Goal: Transaction & Acquisition: Purchase product/service

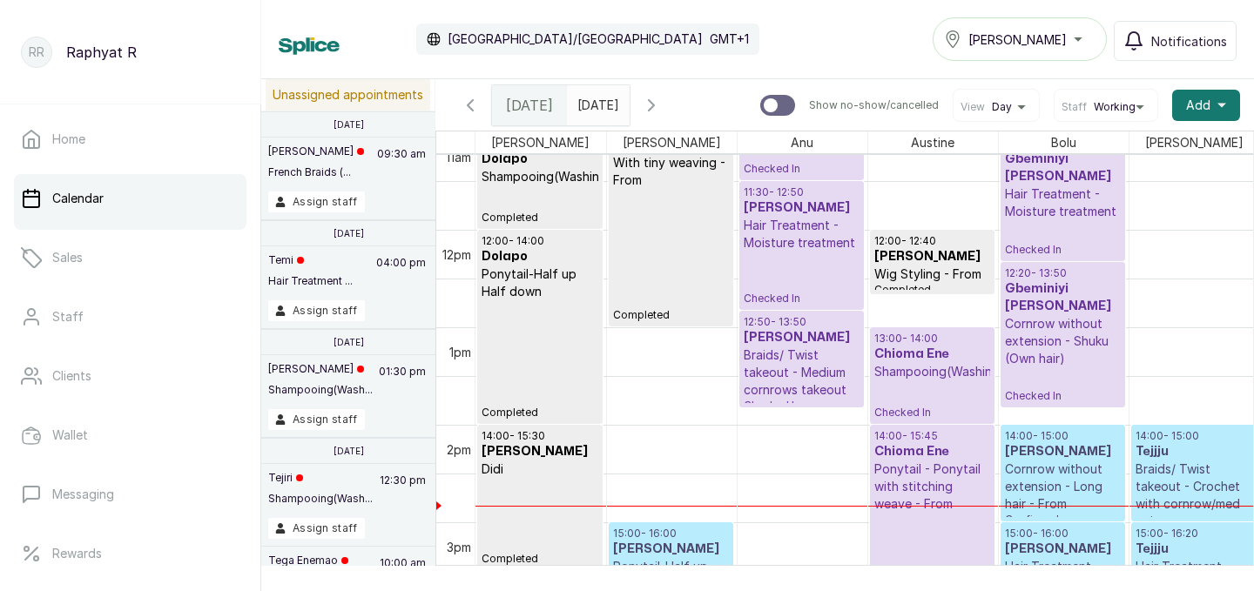
scroll to position [1078, 1]
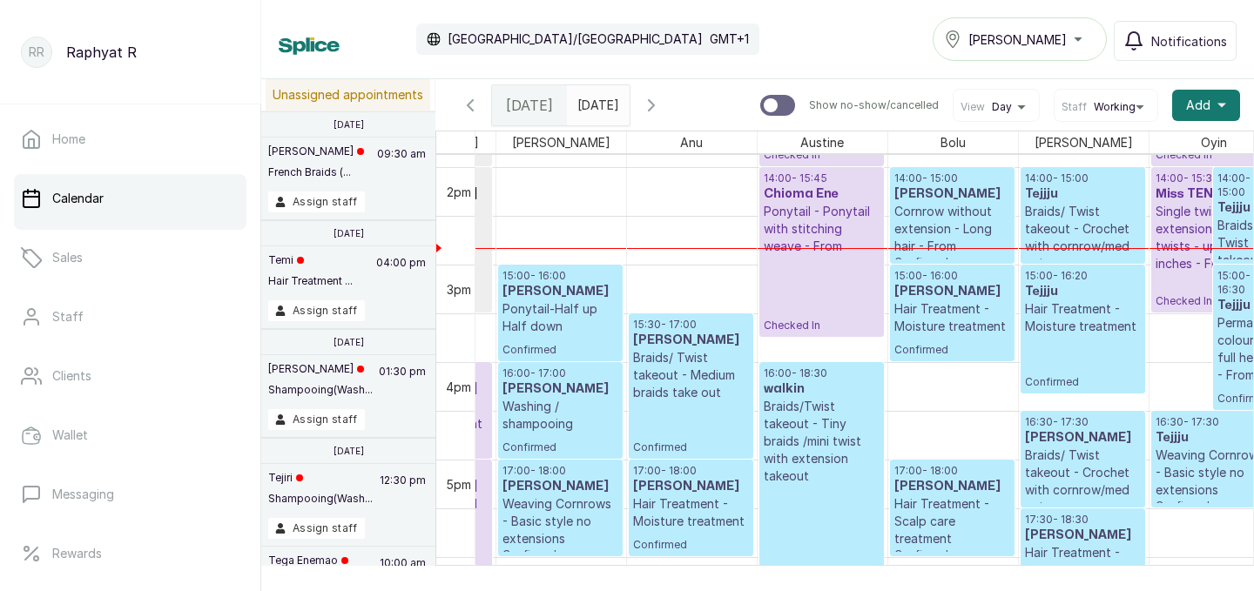
click at [662, 105] on icon "button" at bounding box center [651, 105] width 21 height 21
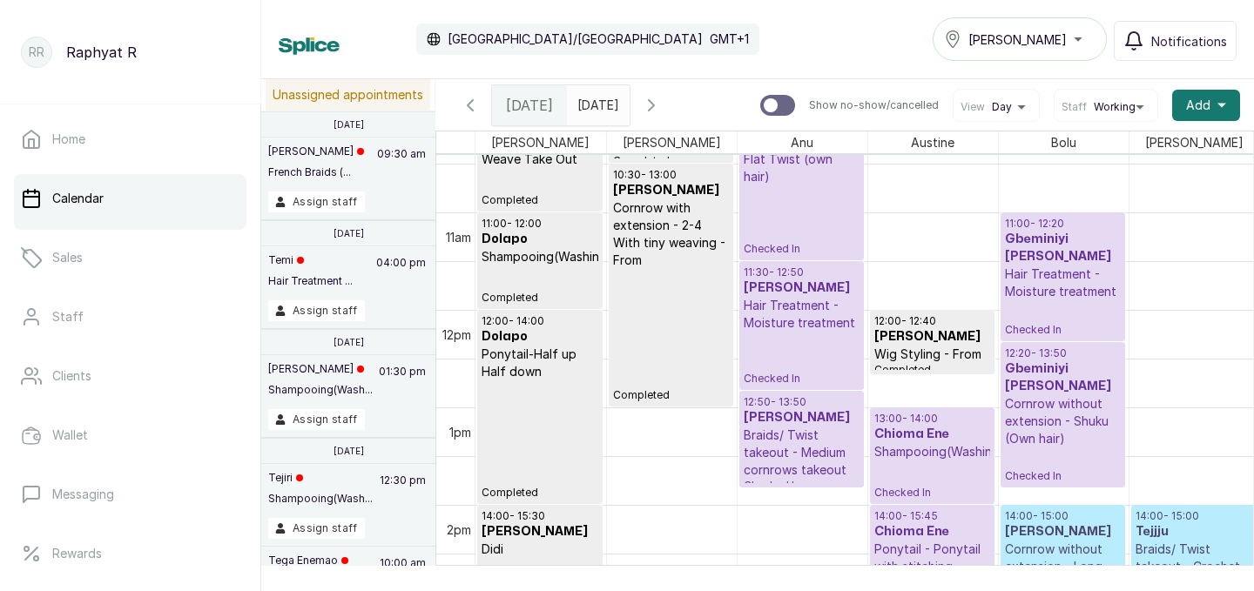
click at [1059, 42] on div "[PERSON_NAME]" at bounding box center [1019, 39] width 151 height 21
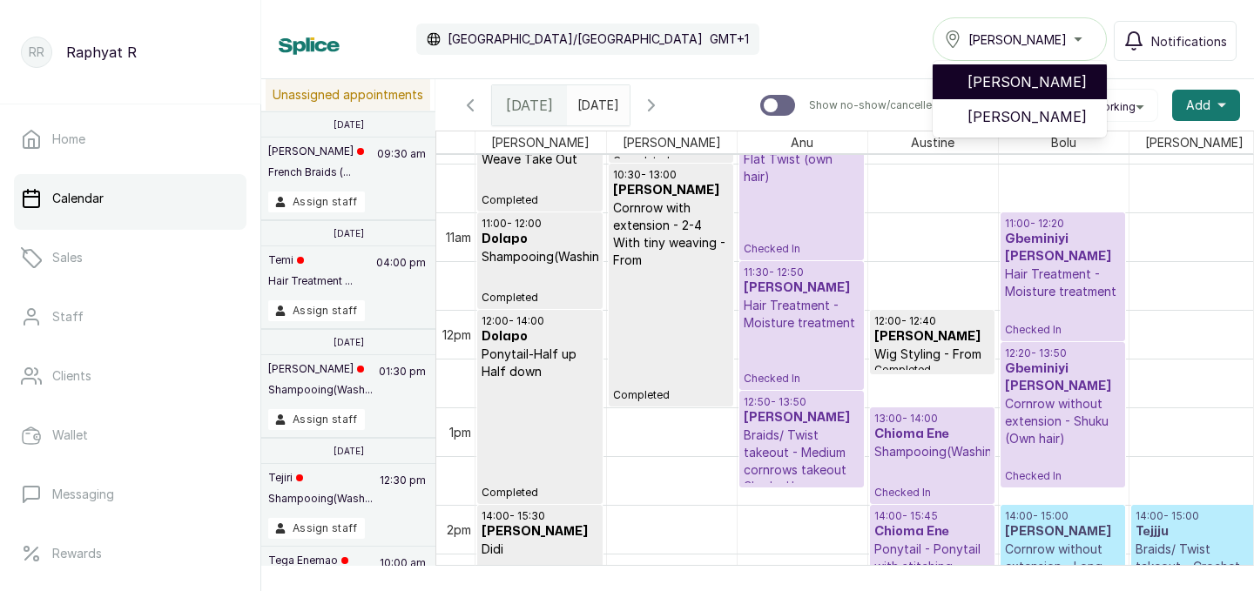
click at [1047, 82] on span "[PERSON_NAME]" at bounding box center [1029, 81] width 125 height 21
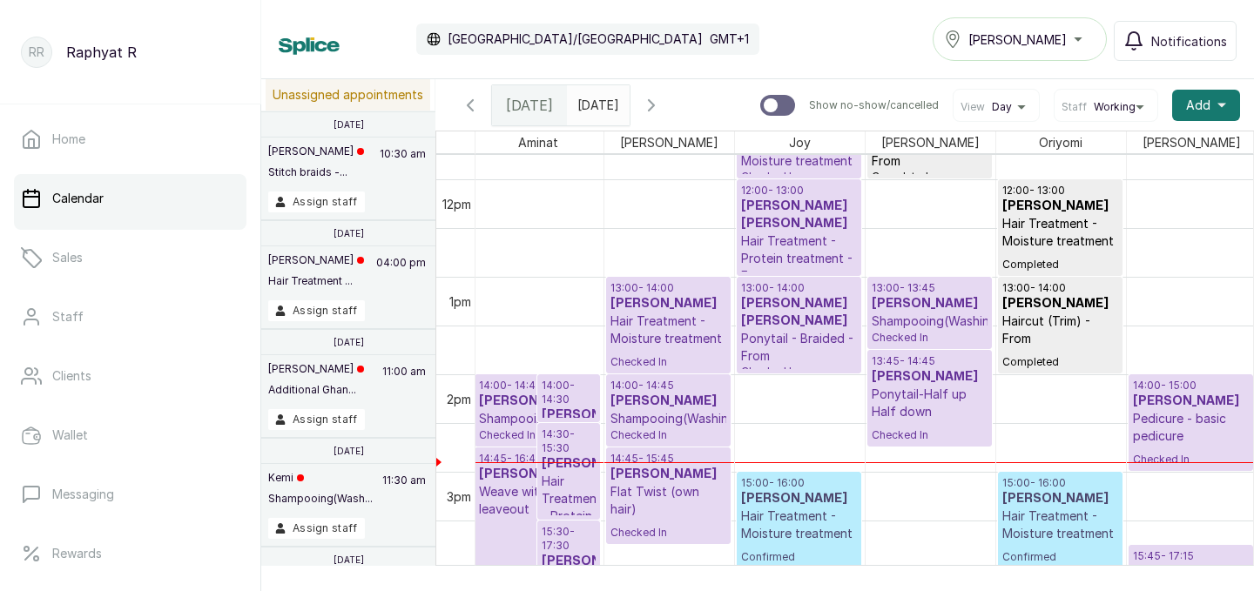
scroll to position [1074, 0]
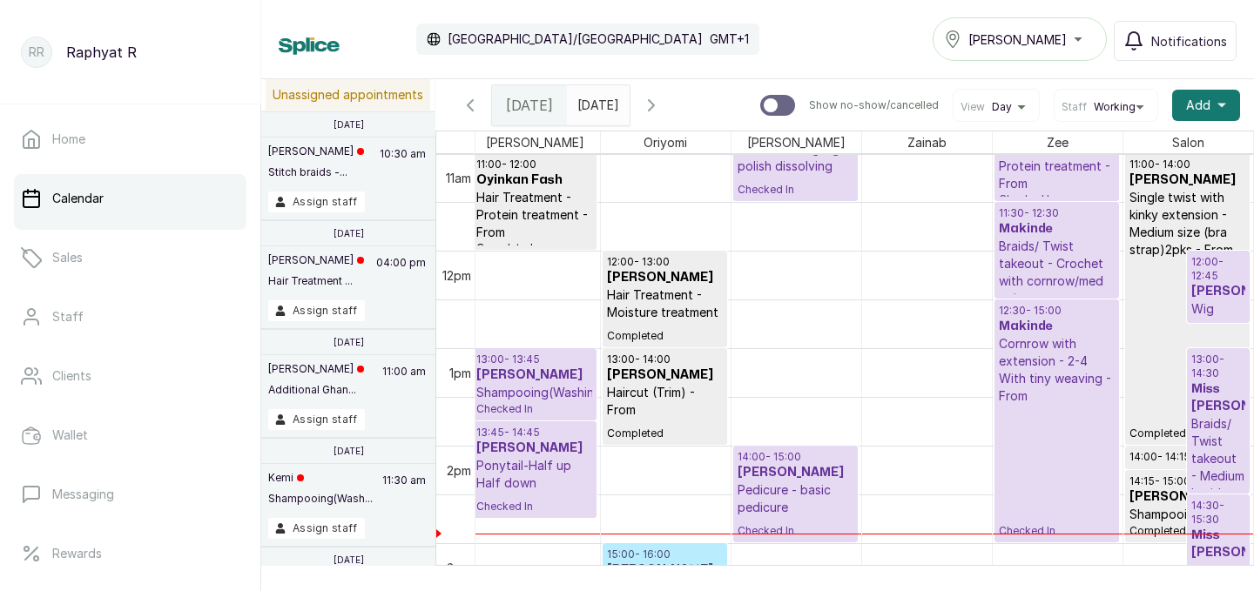
click at [1071, 240] on p "Braids/ Twist takeout - Crochet with cornrow/med twist" at bounding box center [1057, 273] width 116 height 70
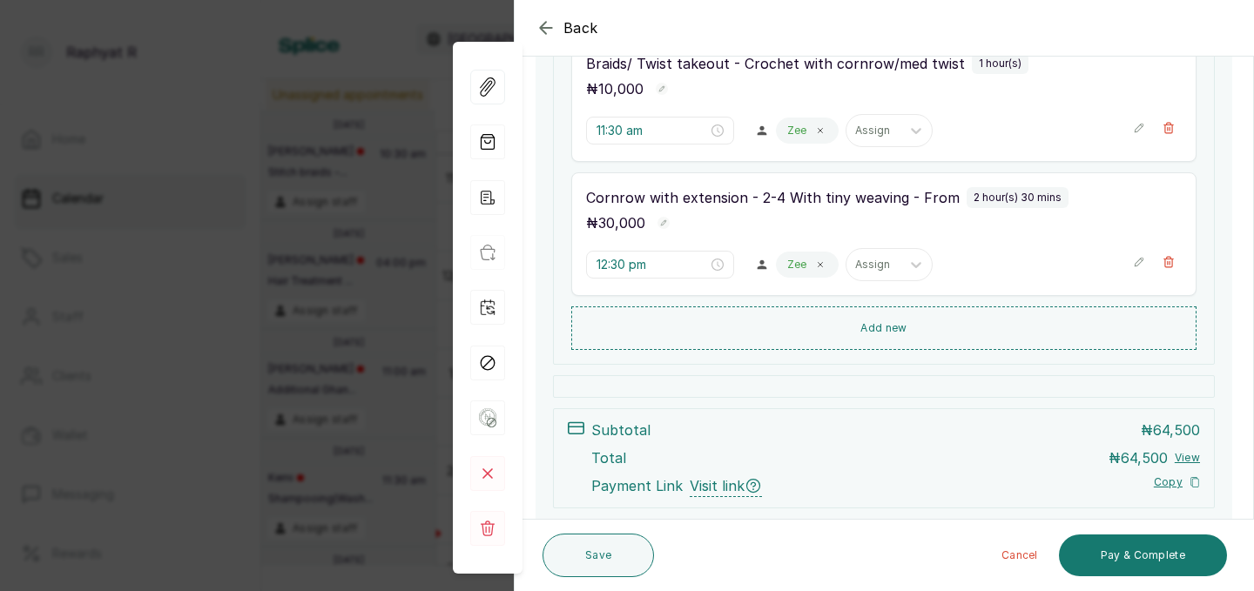
scroll to position [593, 0]
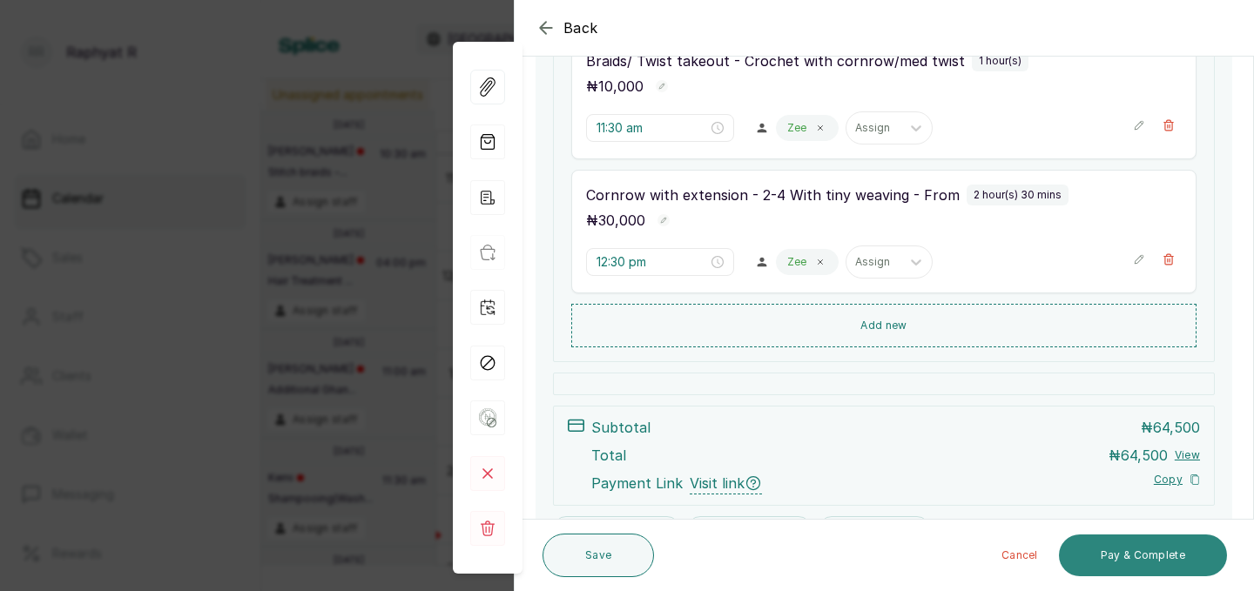
click at [1126, 555] on button "Pay & Complete" at bounding box center [1143, 556] width 168 height 42
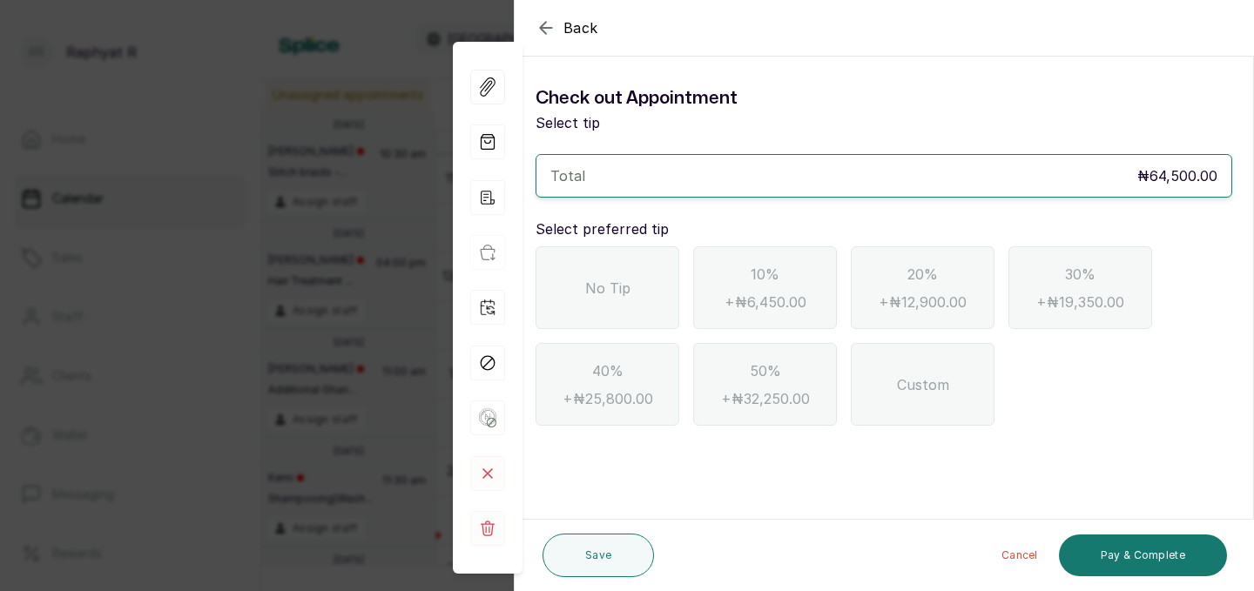
scroll to position [0, 0]
click at [635, 291] on div "No Tip" at bounding box center [607, 287] width 144 height 83
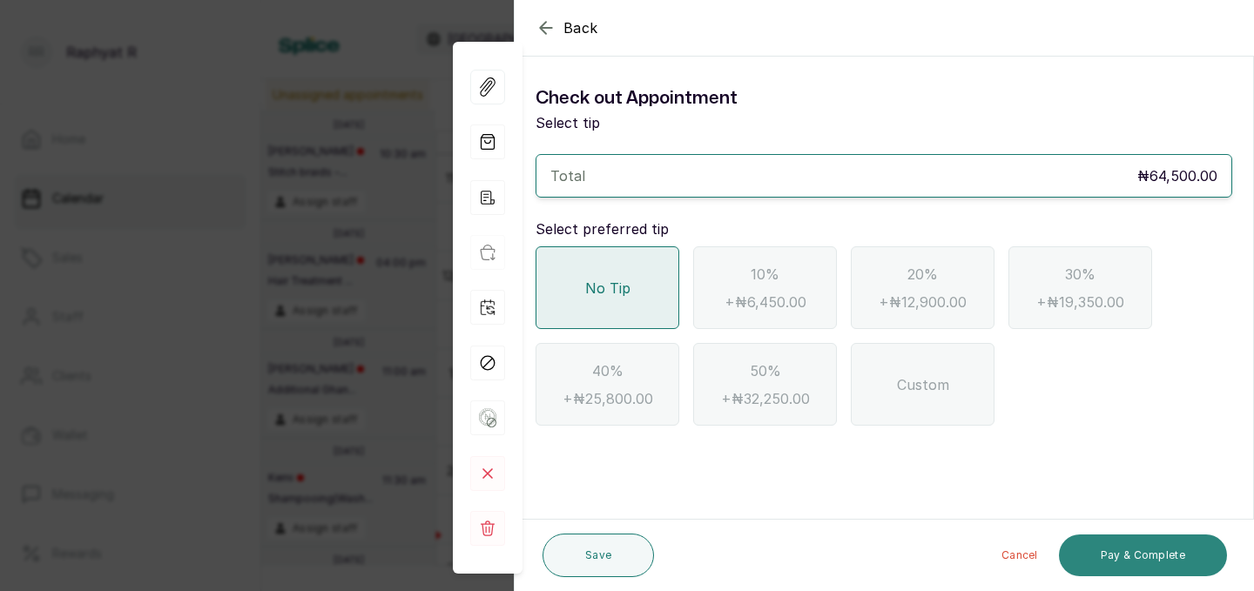
click at [1188, 554] on button "Pay & Complete" at bounding box center [1143, 556] width 168 height 42
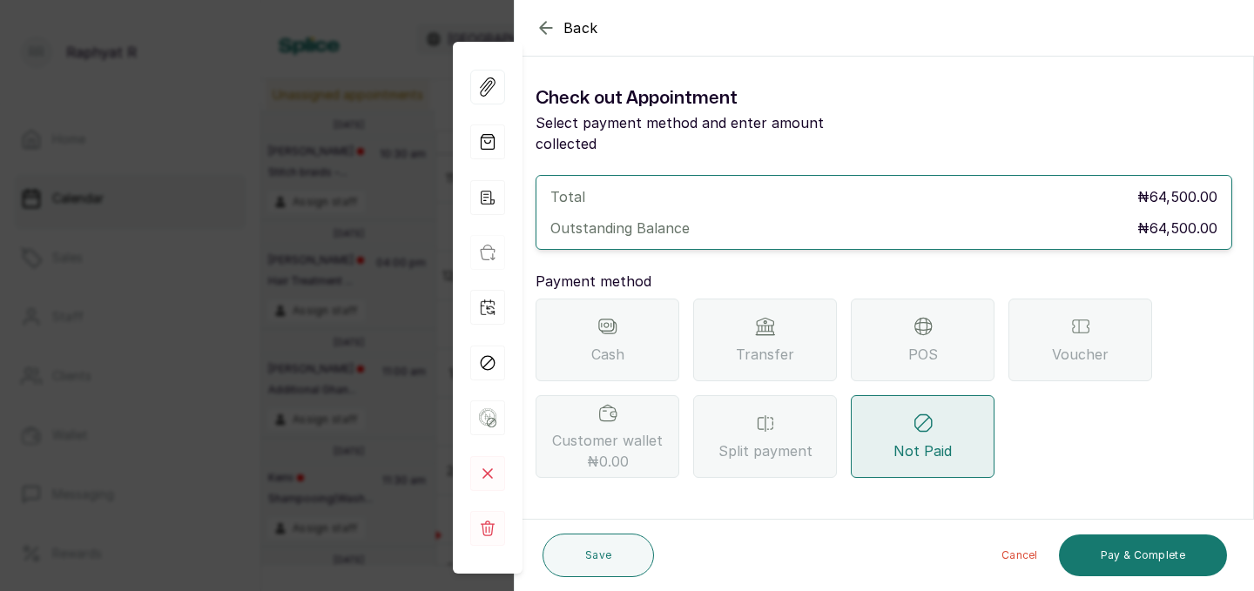
click at [888, 326] on div "POS" at bounding box center [923, 340] width 144 height 83
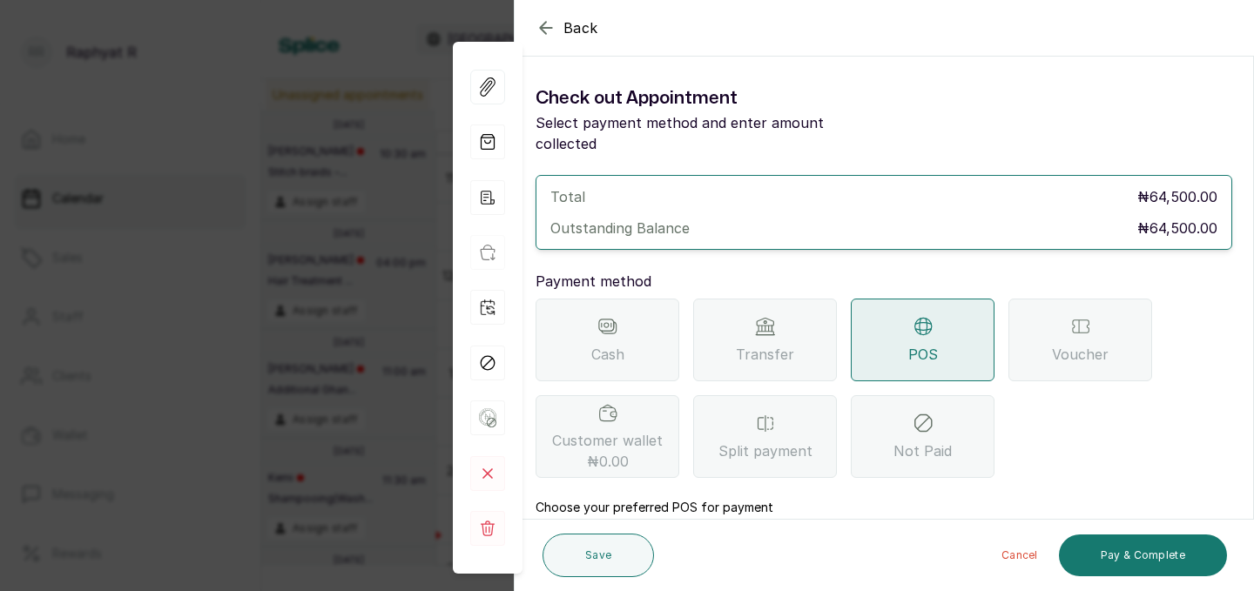
click at [762, 344] on span "Transfer" at bounding box center [765, 354] width 58 height 21
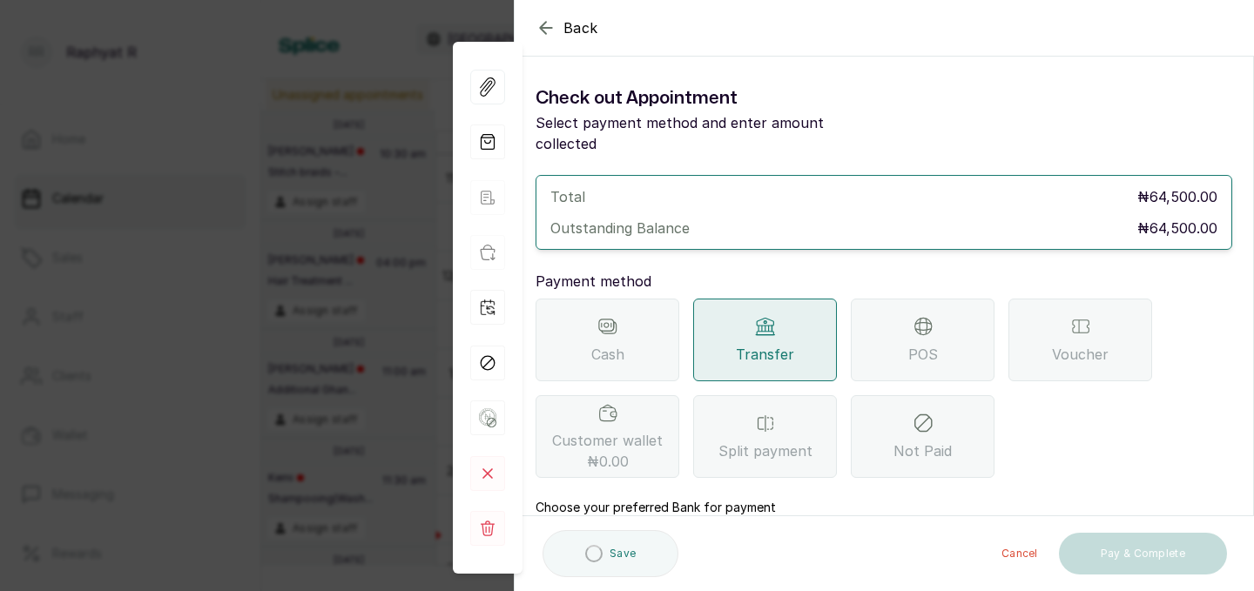
click at [911, 344] on span "POS" at bounding box center [923, 354] width 30 height 21
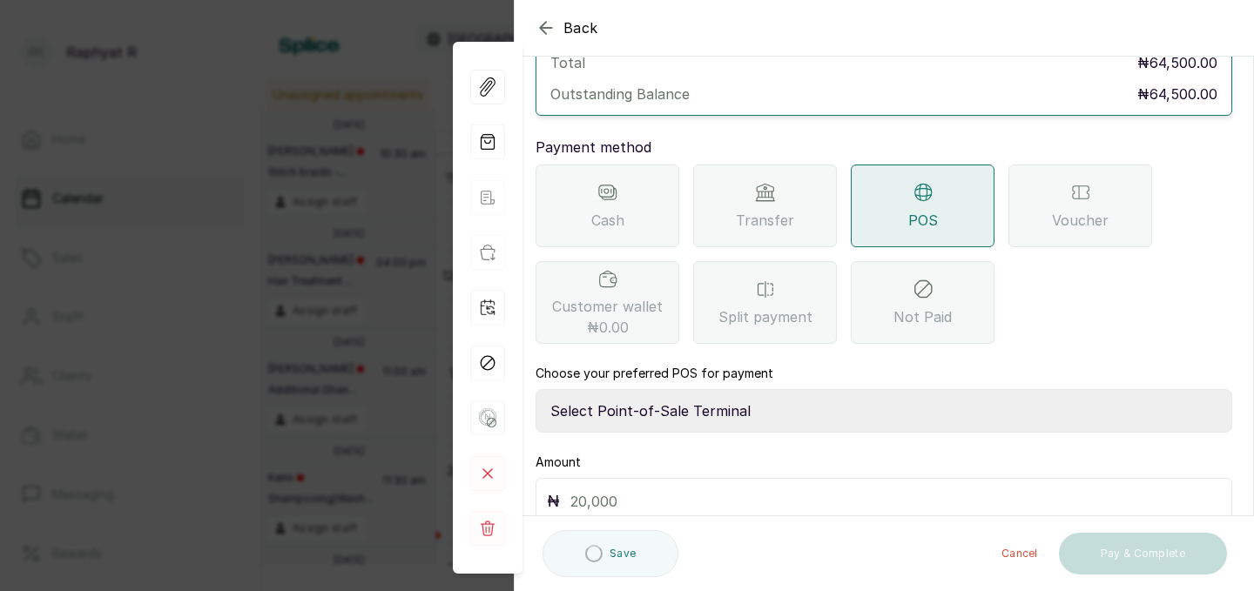
scroll to position [165, 0]
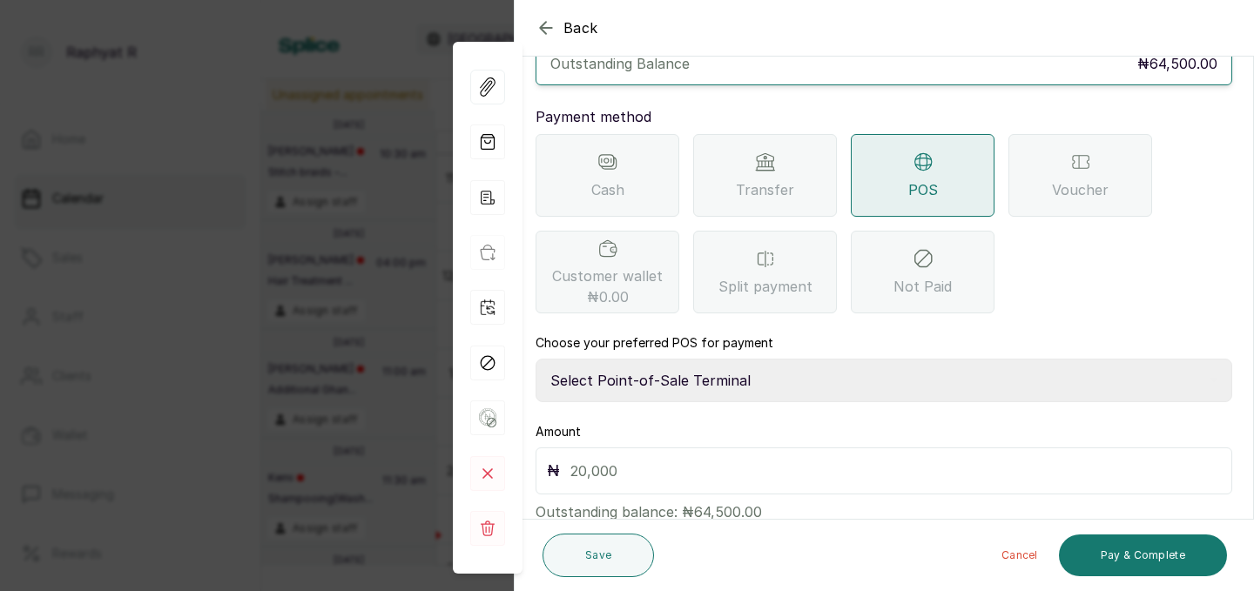
click at [745, 368] on select "Select Point-of-Sale Terminal Traction Providus Bank" at bounding box center [883, 381] width 696 height 44
select select "b1594abb-eea2-48ba-bf5f-ff0754569b84"
click at [707, 459] on input "text" at bounding box center [895, 471] width 650 height 24
type input "64,500"
click at [1149, 556] on button "Pay & Complete" at bounding box center [1143, 556] width 168 height 42
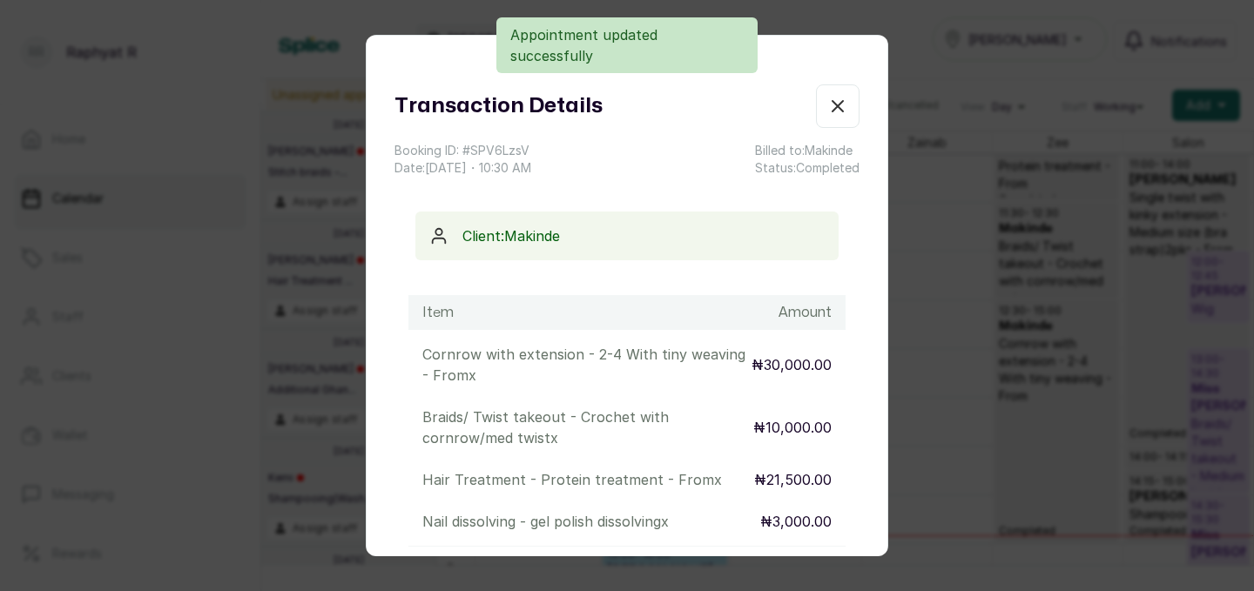
click at [844, 116] on icon "button" at bounding box center [837, 106] width 21 height 21
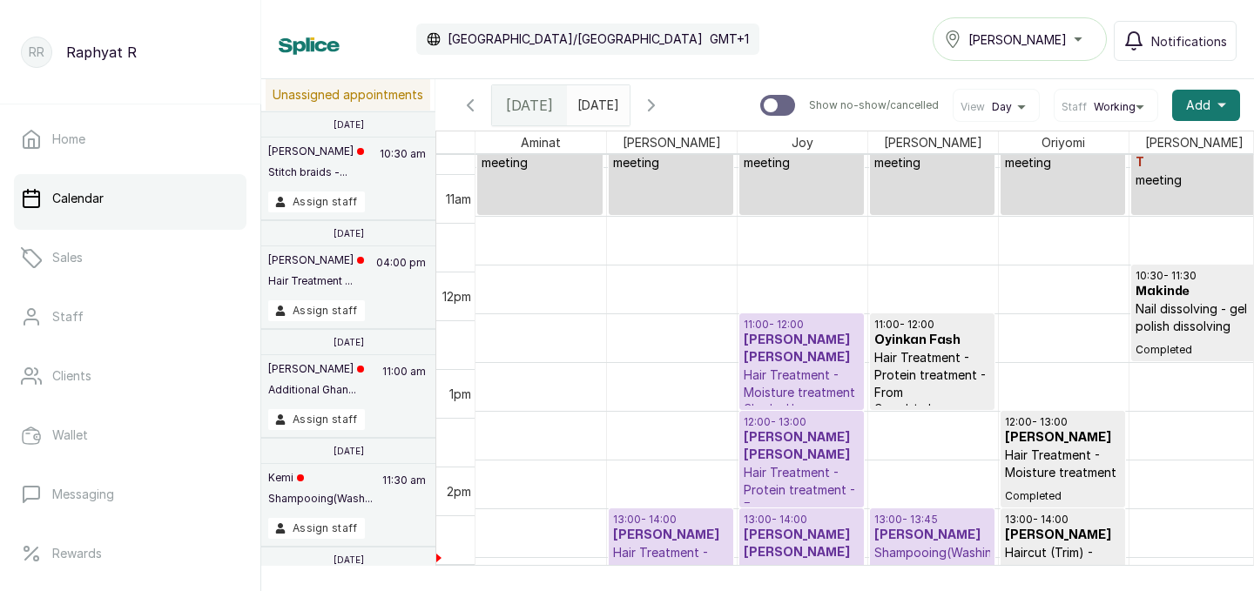
scroll to position [914, 0]
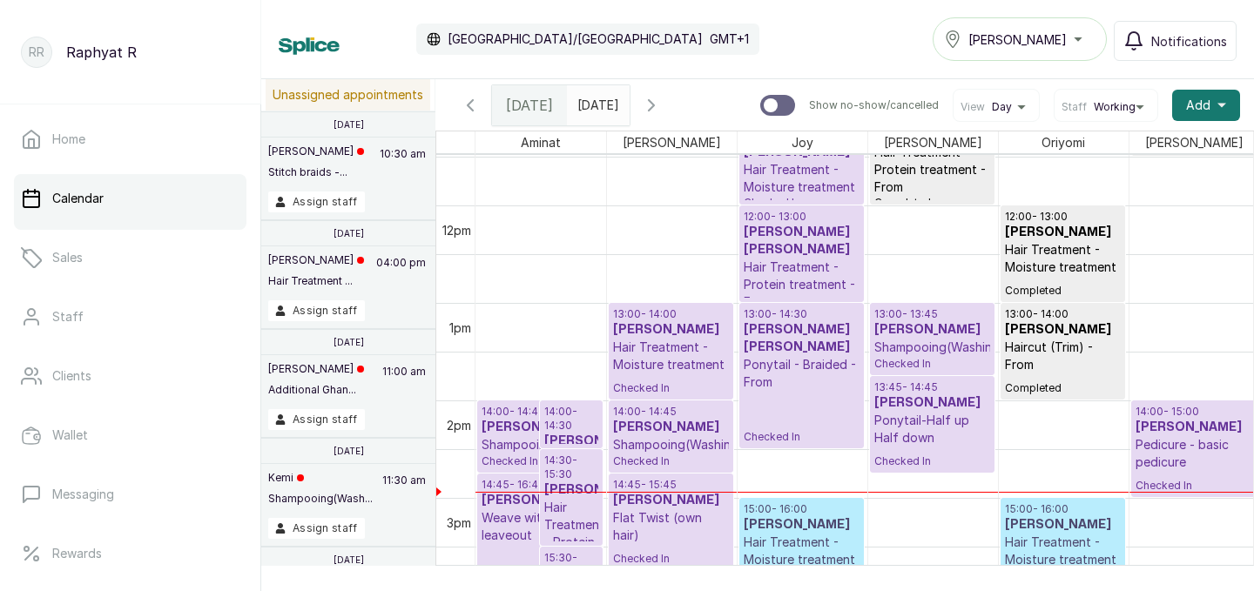
drag, startPoint x: 782, startPoint y: 397, endPoint x: 781, endPoint y: 455, distance: 58.3
click at [781, 455] on div "09:00 - 10:00 Joy J meeting 11:00 - 12:00 Evelyn Aleje Matthew Hair Treatment -…" at bounding box center [802, 205] width 130 height 2340
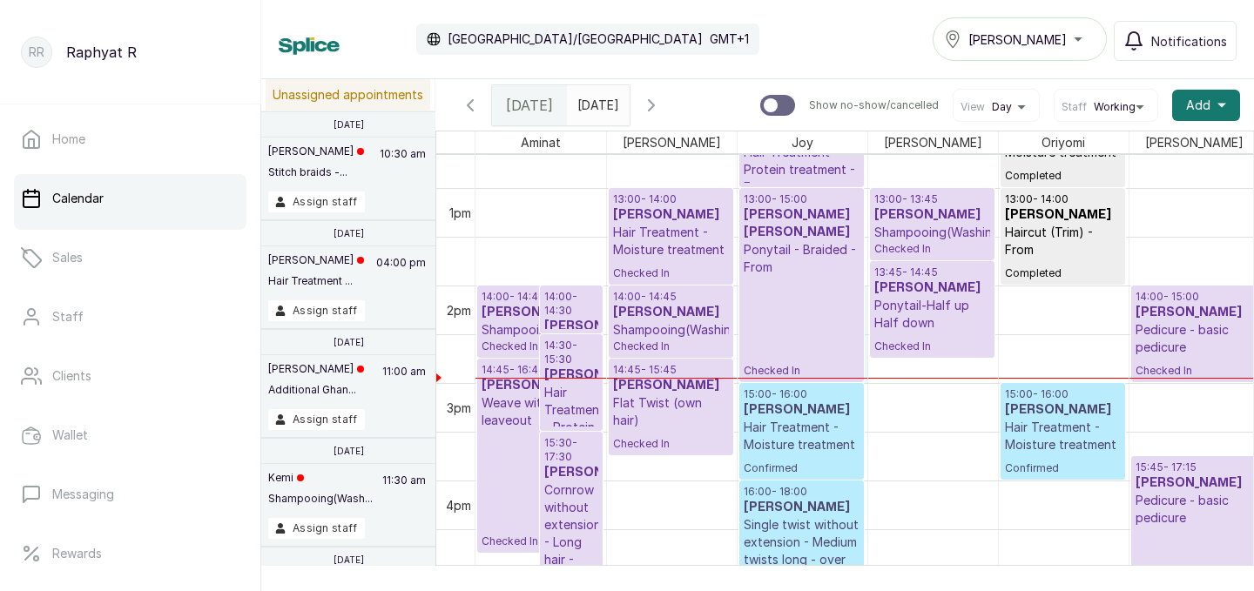
drag, startPoint x: 784, startPoint y: 378, endPoint x: 792, endPoint y: 314, distance: 64.0
click at [792, 314] on div "09:00 - 10:00 Joy J meeting 11:00 - 12:00 Evelyn Aleje Matthew Hair Treatment -…" at bounding box center [802, 90] width 130 height 2340
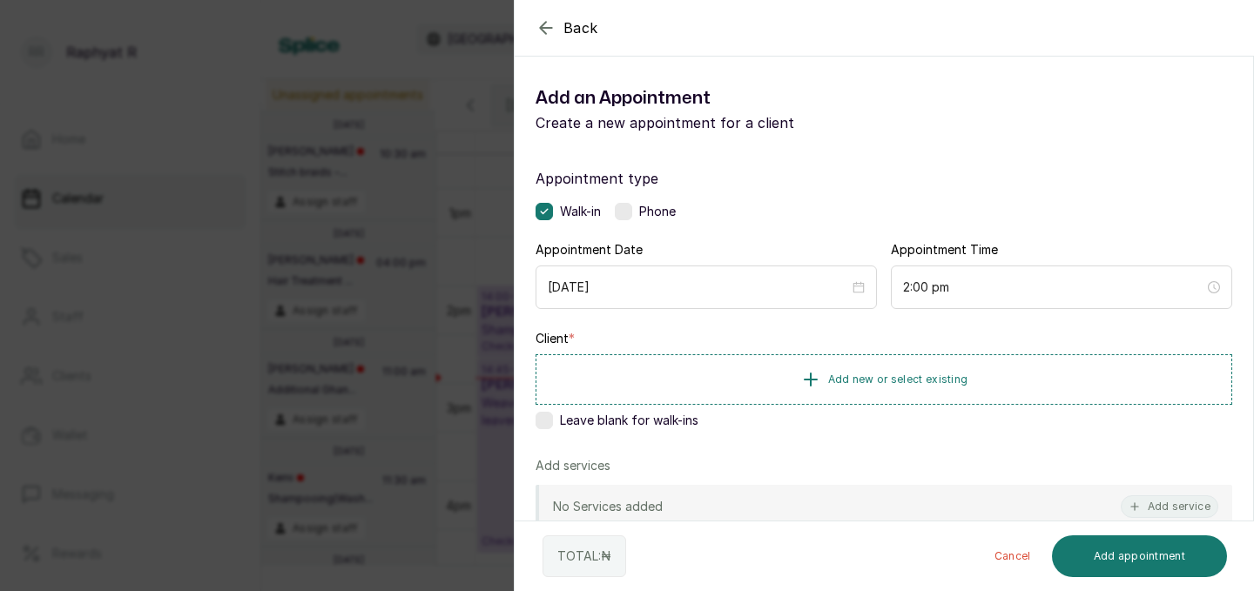
click at [427, 283] on div "Back Add Appointment Add an Appointment Create a new appointment for a client A…" at bounding box center [627, 295] width 1254 height 591
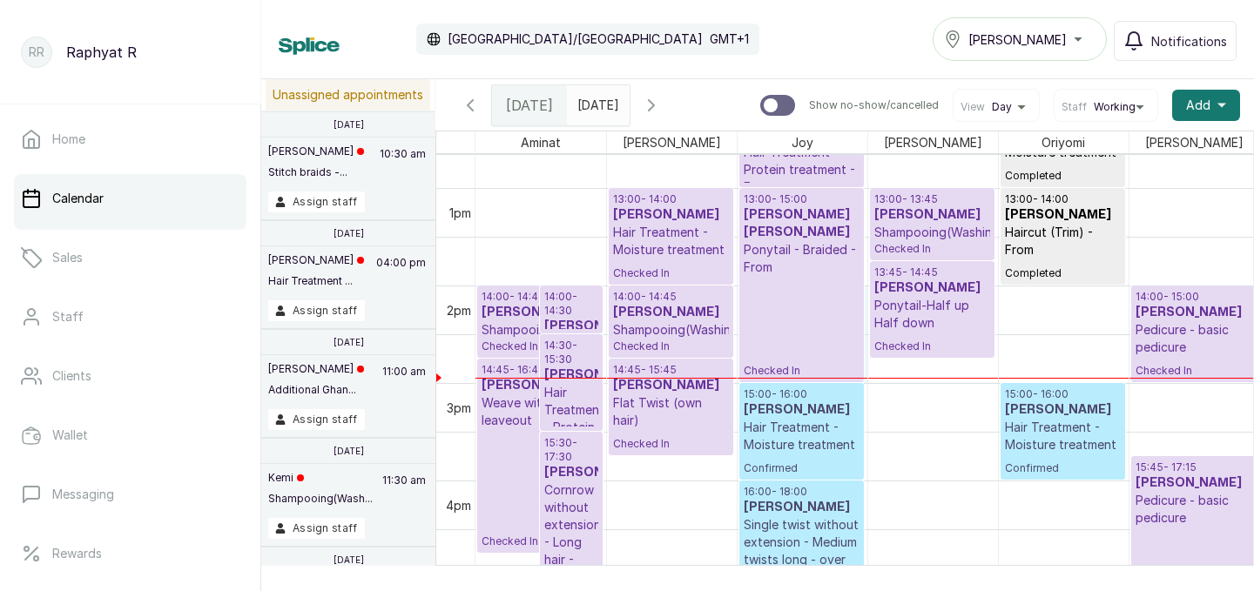
drag, startPoint x: 801, startPoint y: 378, endPoint x: 808, endPoint y: 317, distance: 61.3
click at [808, 317] on div "09:00 - 10:00 Joy J meeting 11:00 - 12:00 Evelyn Aleje Matthew Hair Treatment -…" at bounding box center [802, 90] width 130 height 2340
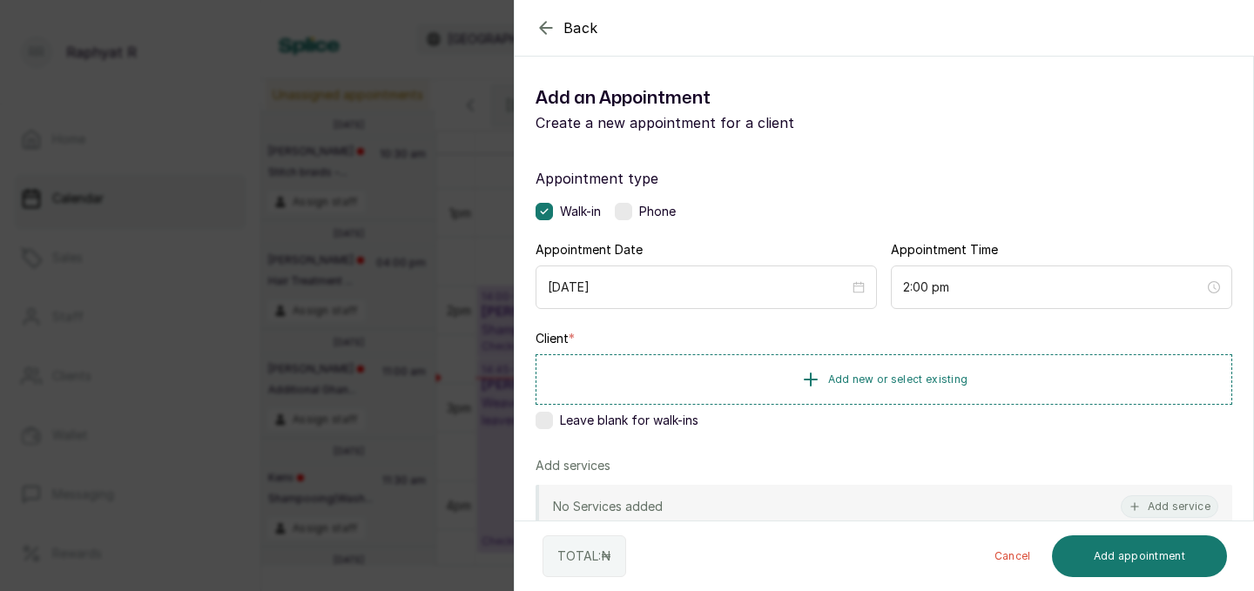
click at [441, 308] on div "Back Add Appointment Add an Appointment Create a new appointment for a client A…" at bounding box center [627, 295] width 1254 height 591
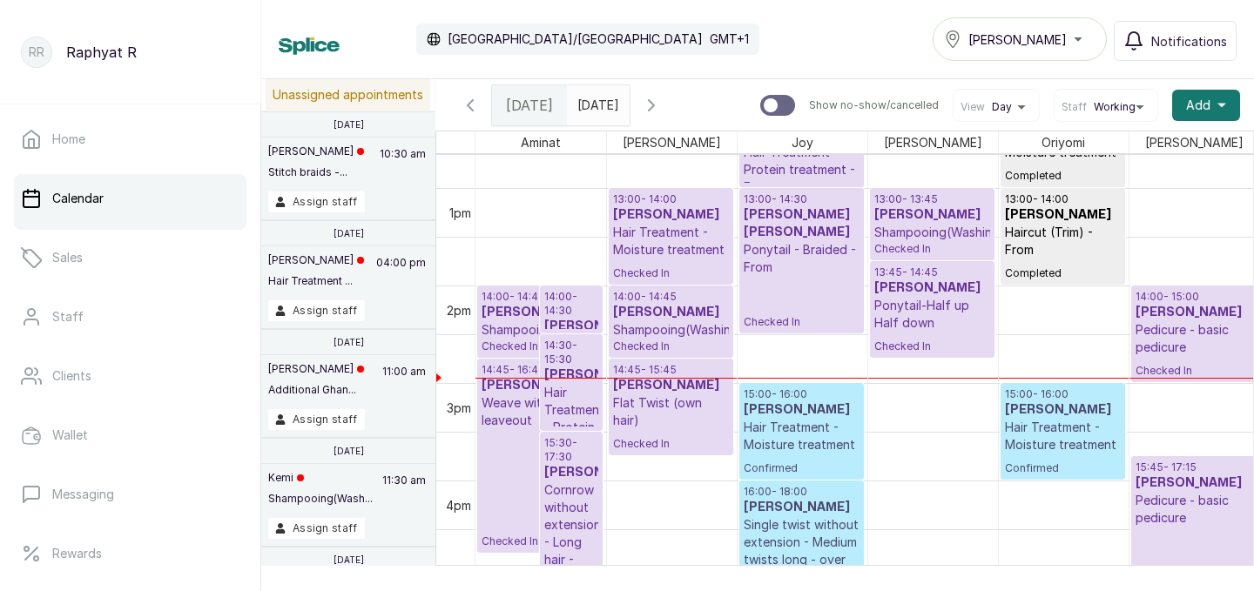
drag, startPoint x: 769, startPoint y: 380, endPoint x: 776, endPoint y: 320, distance: 59.6
click at [776, 320] on div "09:00 - 10:00 Joy J meeting 11:00 - 12:00 Evelyn Aleje Matthew Hair Treatment -…" at bounding box center [802, 90] width 130 height 2340
click at [806, 256] on p "Ponytail - Braided - From" at bounding box center [801, 258] width 116 height 35
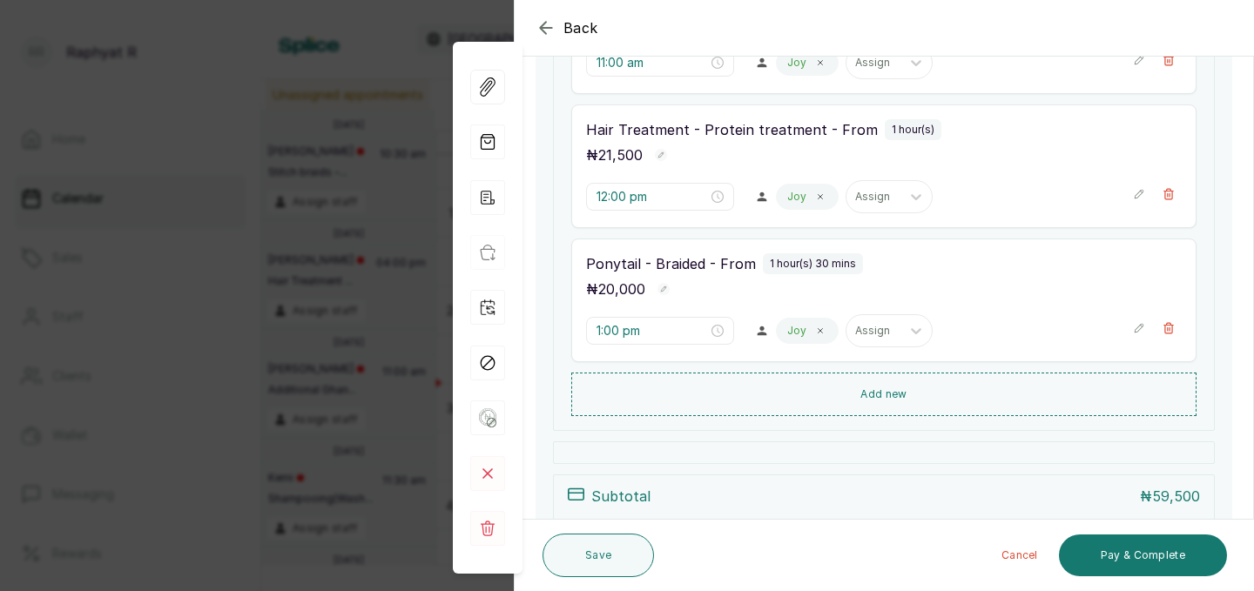
scroll to position [465, 0]
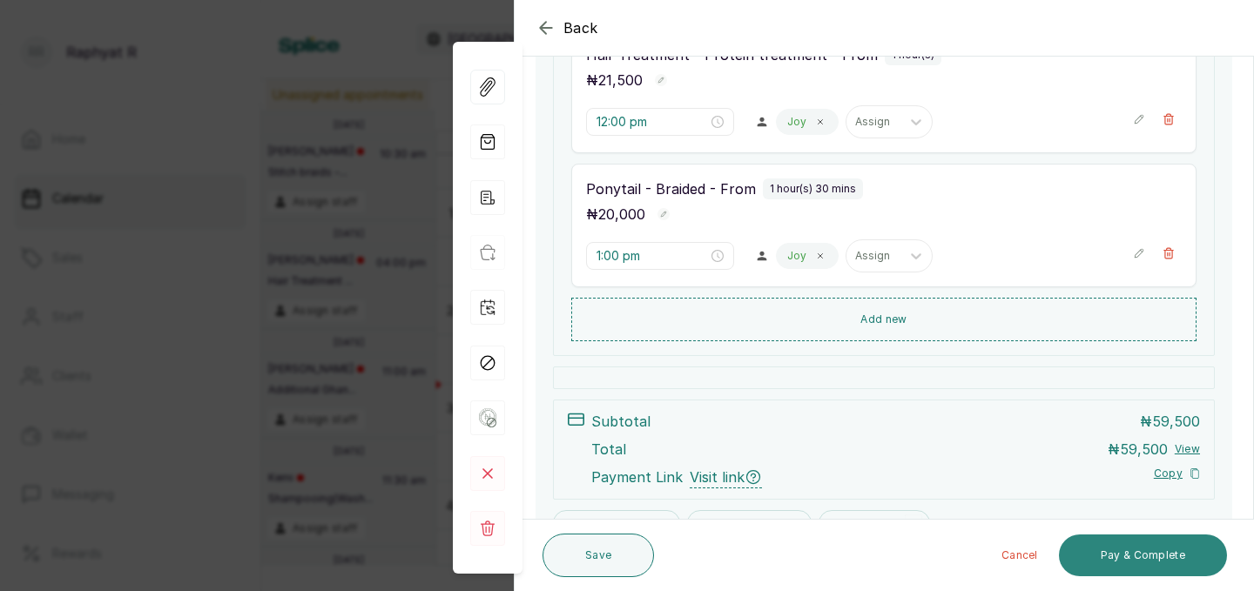
click at [1169, 558] on button "Pay & Complete" at bounding box center [1143, 556] width 168 height 42
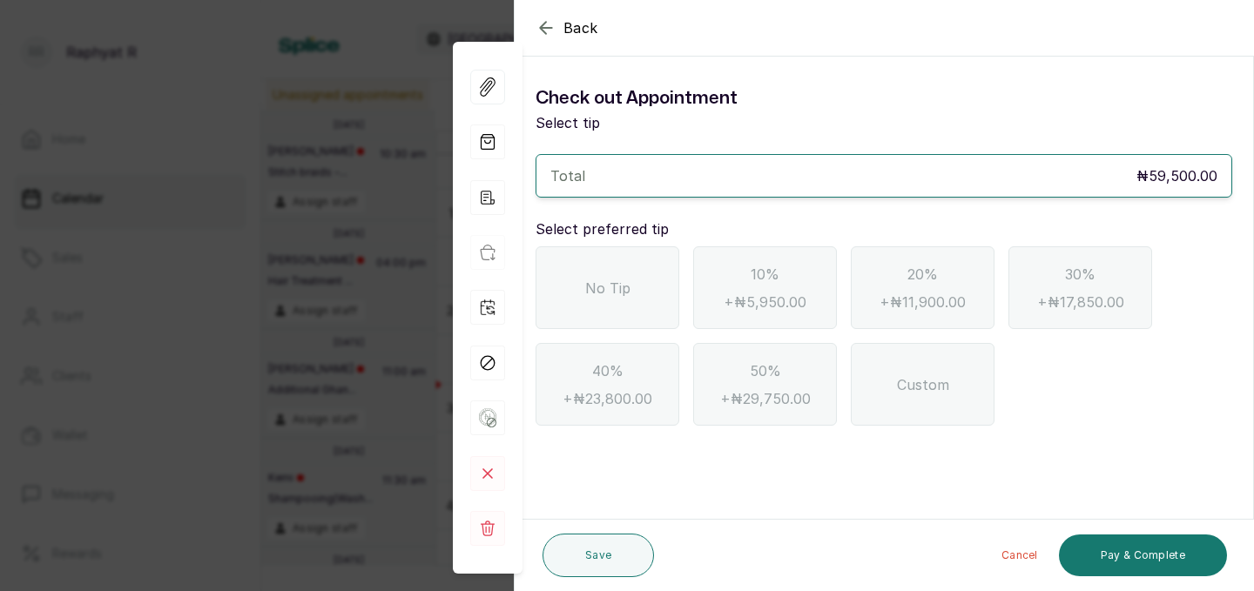
scroll to position [0, 0]
click at [616, 290] on span "No Tip" at bounding box center [607, 288] width 45 height 21
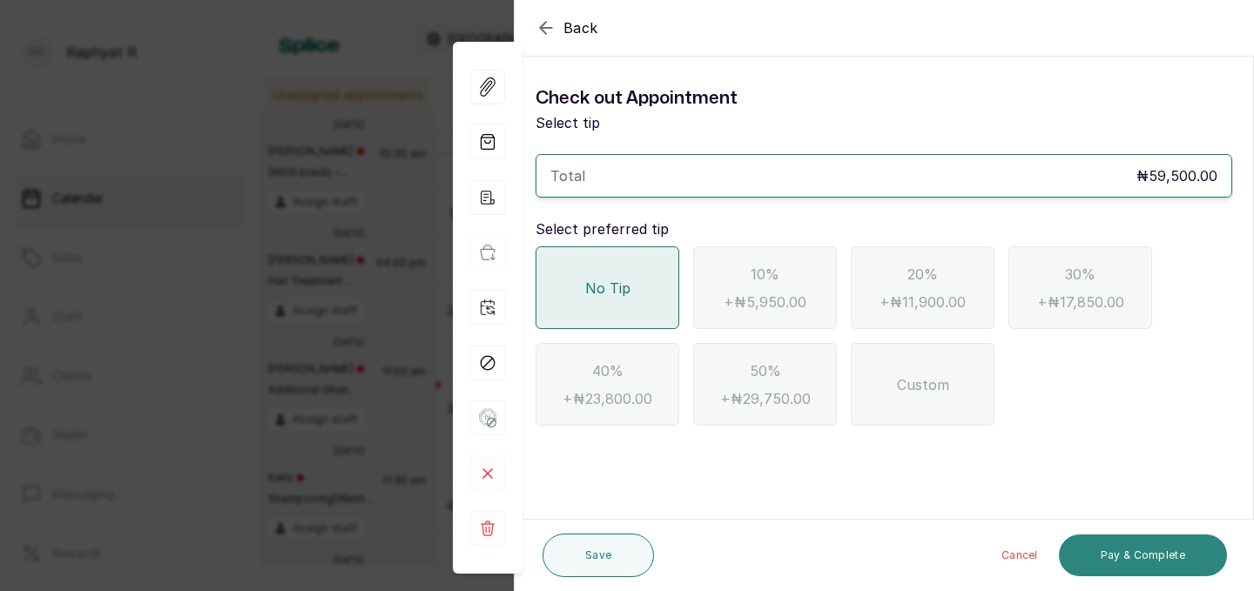
click at [1096, 552] on button "Pay & Complete" at bounding box center [1143, 556] width 168 height 42
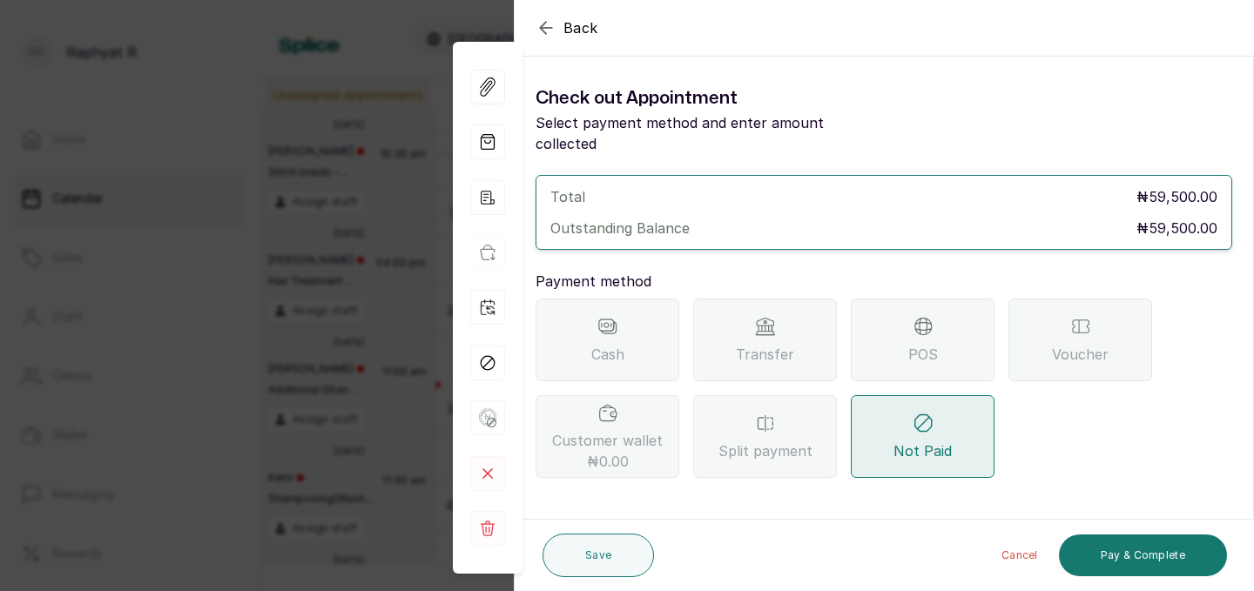
click at [926, 344] on span "POS" at bounding box center [923, 354] width 30 height 21
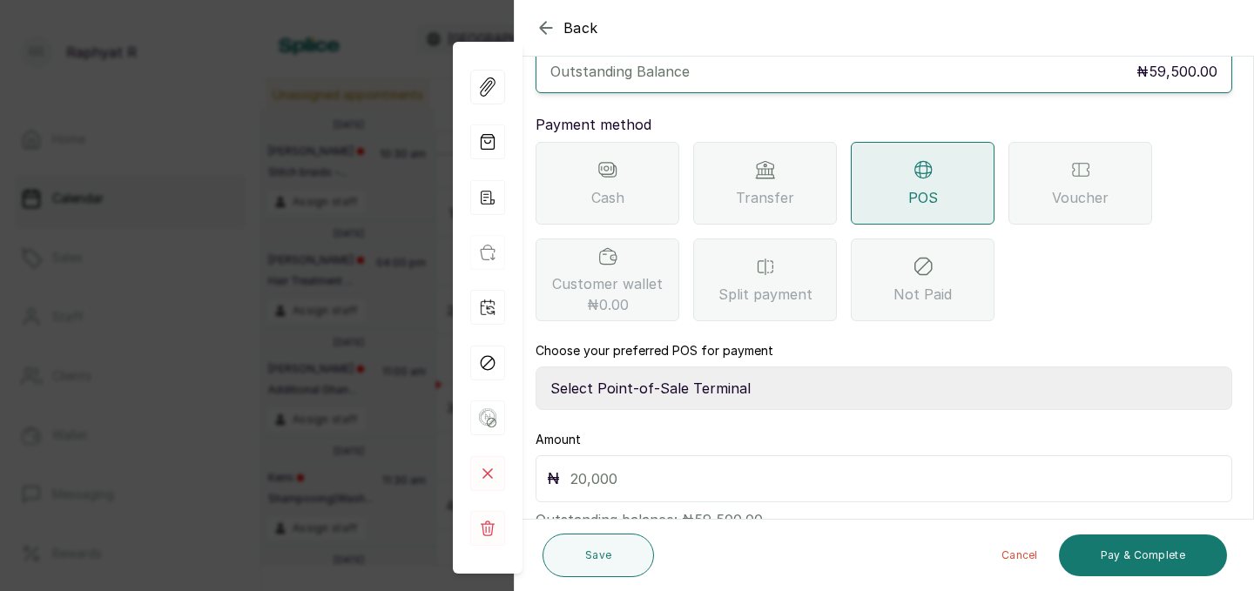
scroll to position [194, 0]
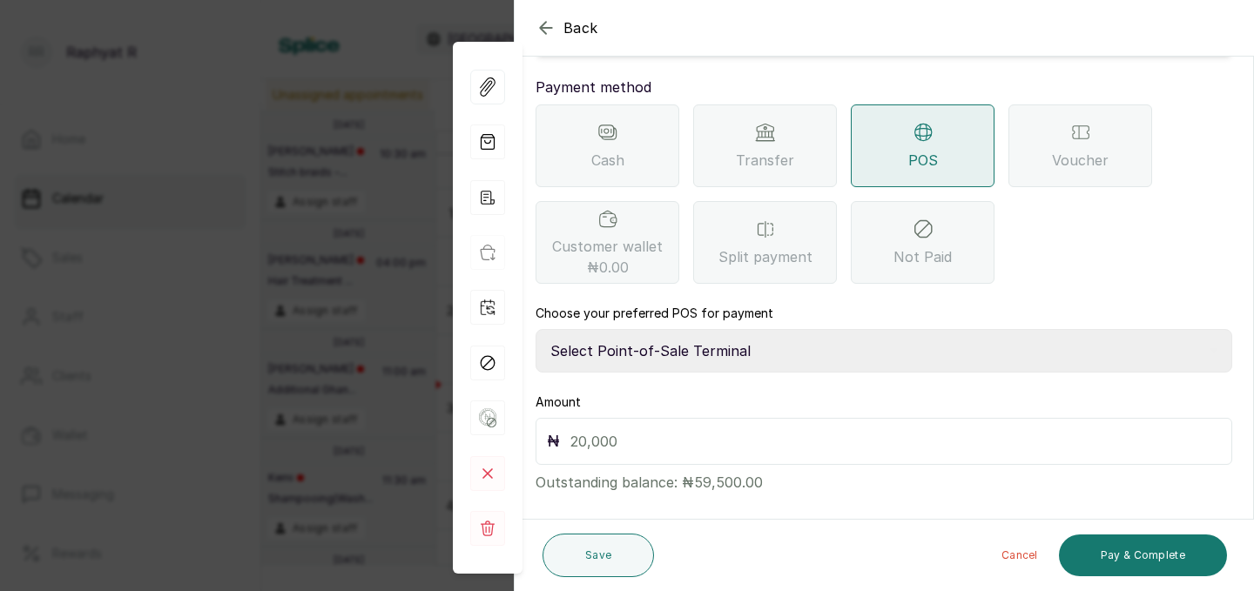
click at [736, 329] on select "Select Point-of-Sale Terminal Traction Providus Bank" at bounding box center [883, 351] width 696 height 44
select select "b1594abb-eea2-48ba-bf5f-ff0754569b84"
click at [684, 429] on input "text" at bounding box center [895, 441] width 650 height 24
type input "59,500"
click at [1133, 544] on button "Pay & Complete" at bounding box center [1143, 556] width 168 height 42
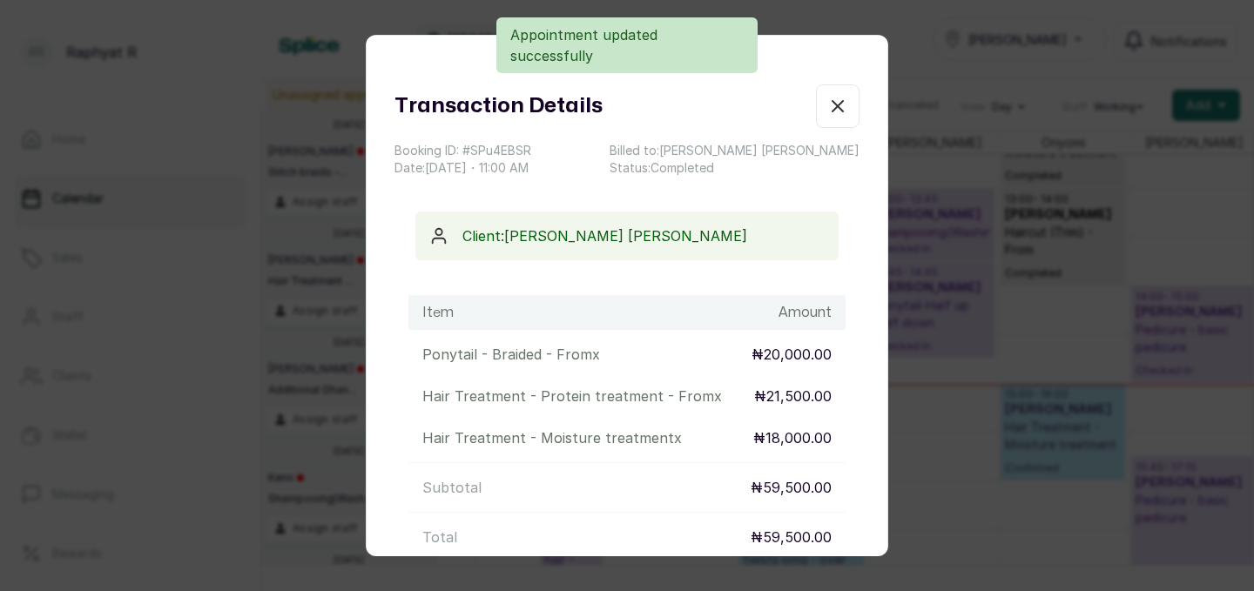
click at [837, 103] on icon "button" at bounding box center [837, 106] width 21 height 21
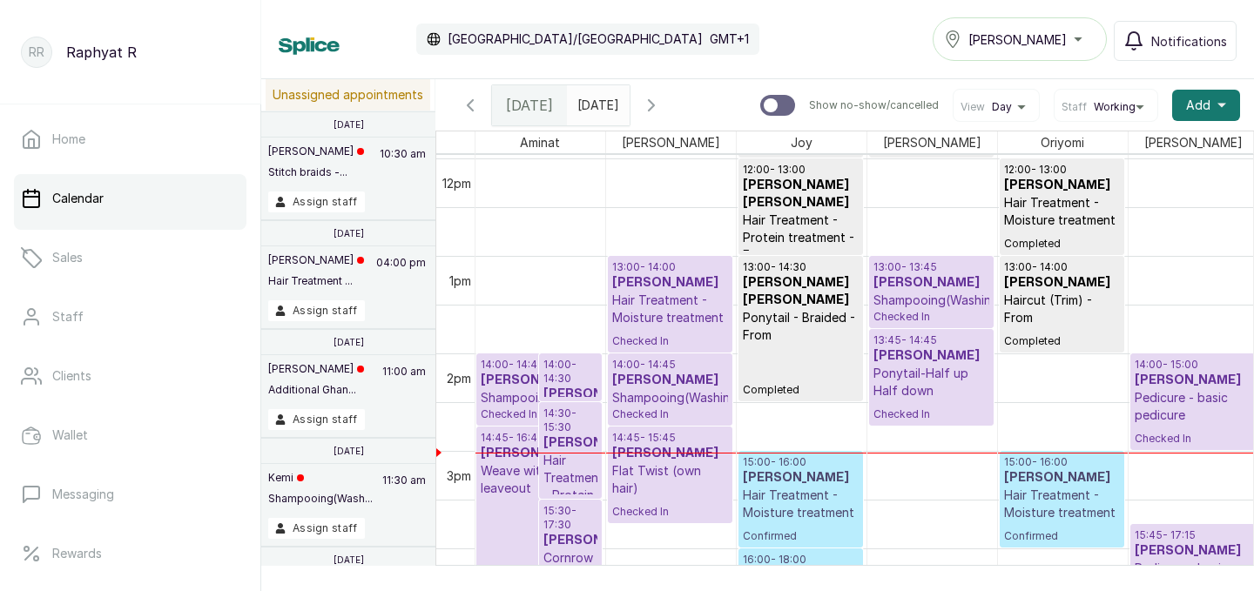
scroll to position [0, 88]
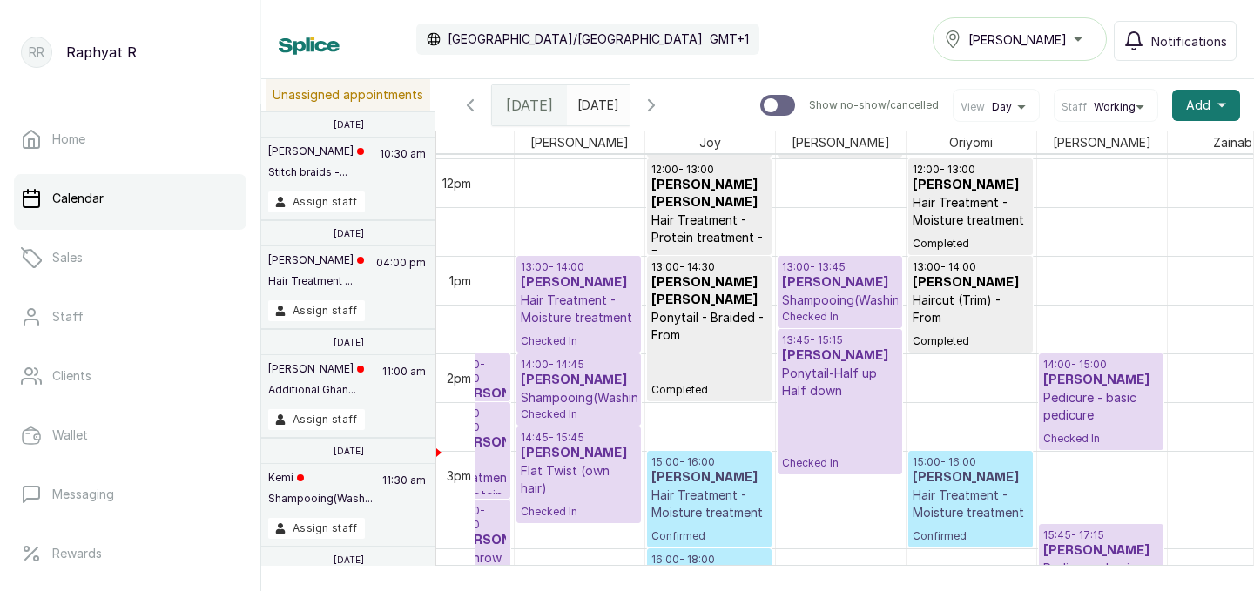
drag, startPoint x: 834, startPoint y: 423, endPoint x: 842, endPoint y: 464, distance: 41.7
click at [842, 464] on div "09:00 - 10:00 Maria M meeting 11:00 - 12:00 Oyinkan Fash Hair Treatment - Prote…" at bounding box center [841, 158] width 130 height 2340
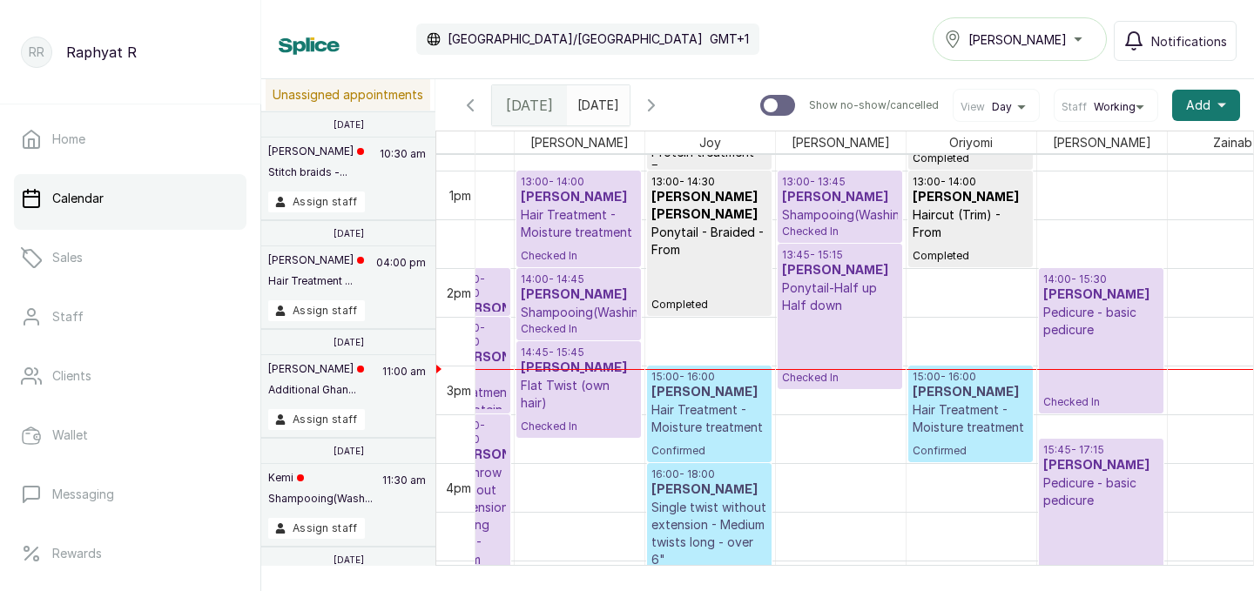
drag, startPoint x: 1102, startPoint y: 365, endPoint x: 1100, endPoint y: 405, distance: 40.1
click at [1100, 405] on div "09:00 - 10:00 Tope T meeting 10:30 - 11:30 Makinde Nail dissolving - gel polish…" at bounding box center [1102, 73] width 130 height 2340
